Goal: Information Seeking & Learning: Stay updated

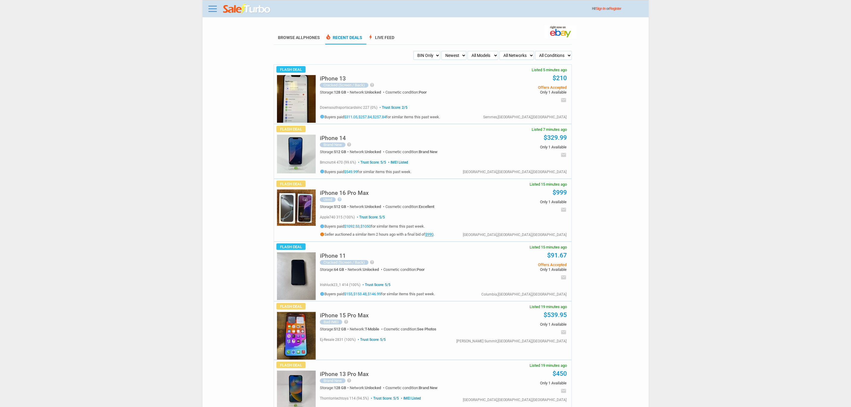
click at [350, 192] on h5 "iPhone 16 Pro Max" at bounding box center [344, 193] width 49 height 6
drag, startPoint x: 306, startPoint y: 71, endPoint x: 418, endPoint y: 89, distance: 113.9
drag, startPoint x: 418, startPoint y: 89, endPoint x: 261, endPoint y: 117, distance: 160.1
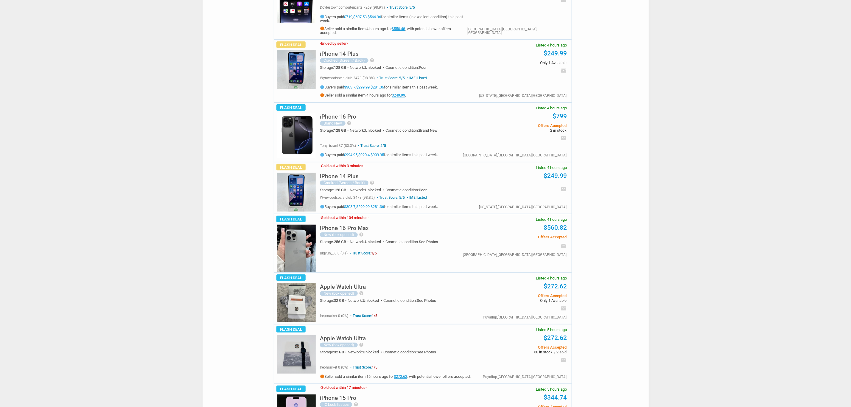
scroll to position [1832, 0]
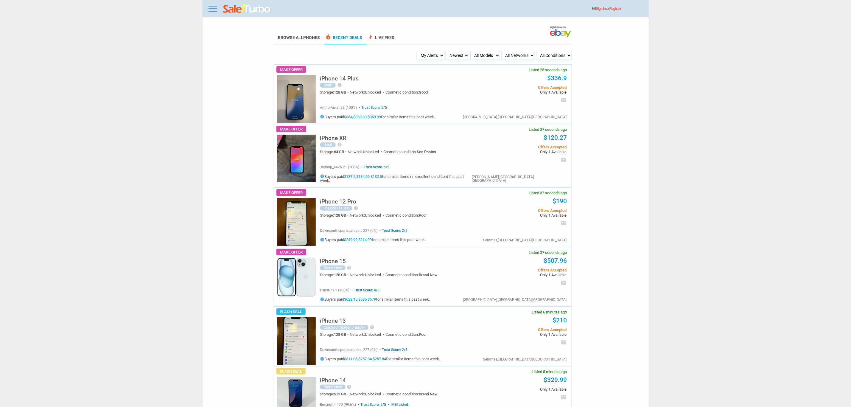
click at [428, 54] on select "My Alerts All Deals BIN Only w/ Offers Only" at bounding box center [431, 55] width 28 height 9
select select "flash_bin"
click at [418, 51] on select "My Alerts All Deals BIN Only w/ Offers Only" at bounding box center [431, 55] width 28 height 9
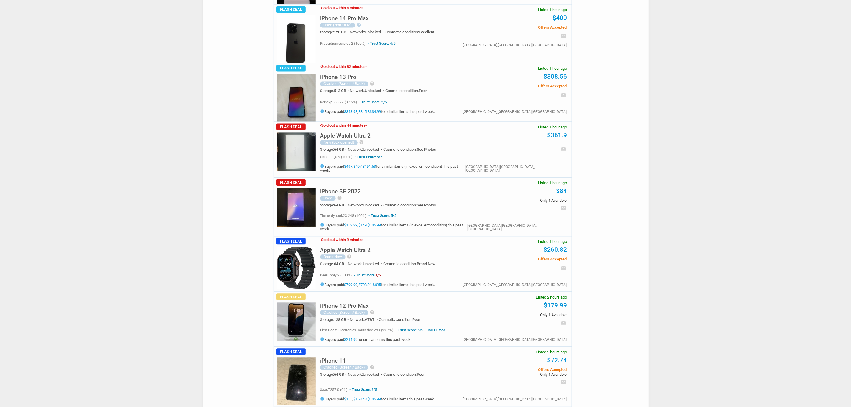
scroll to position [1161, 0]
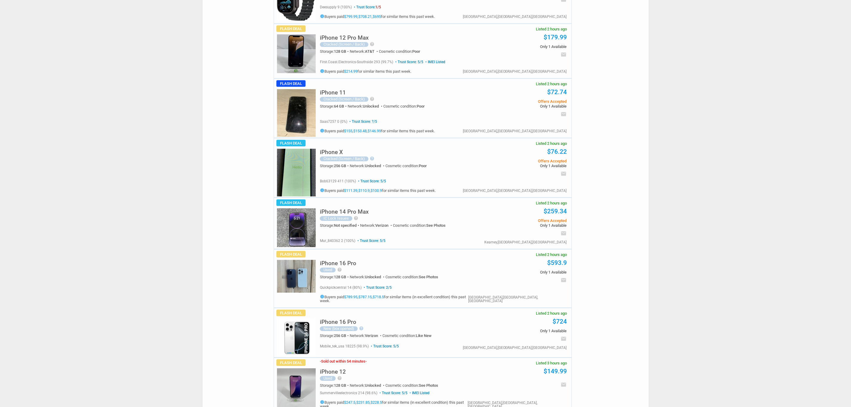
drag, startPoint x: 445, startPoint y: 87, endPoint x: 254, endPoint y: -54, distance: 237.7
